Goal: Communication & Community: Answer question/provide support

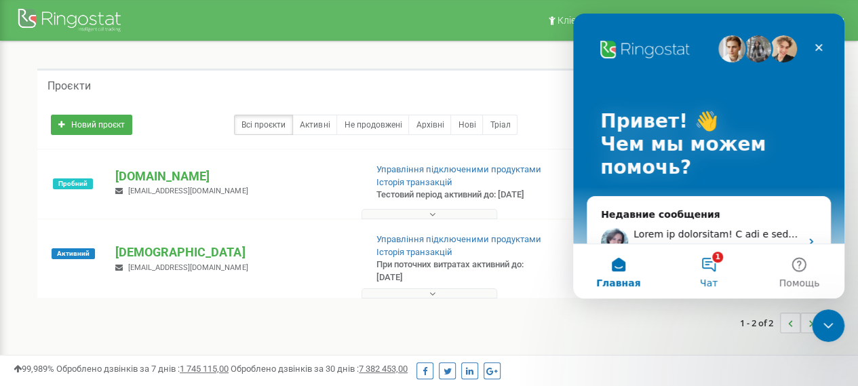
click at [712, 274] on button "1 Чат" at bounding box center [708, 271] width 90 height 54
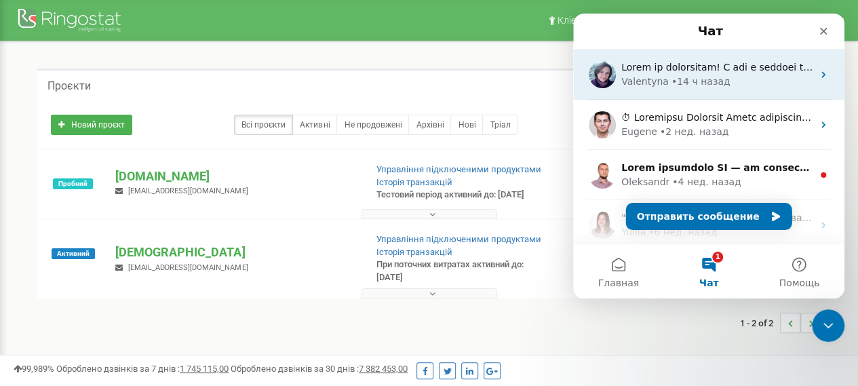
click at [672, 82] on div "• 14 ч назад" at bounding box center [701, 82] width 59 height 14
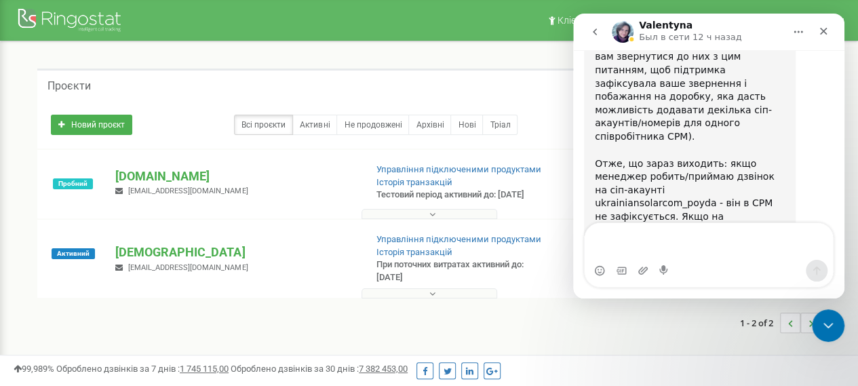
scroll to position [1886, 0]
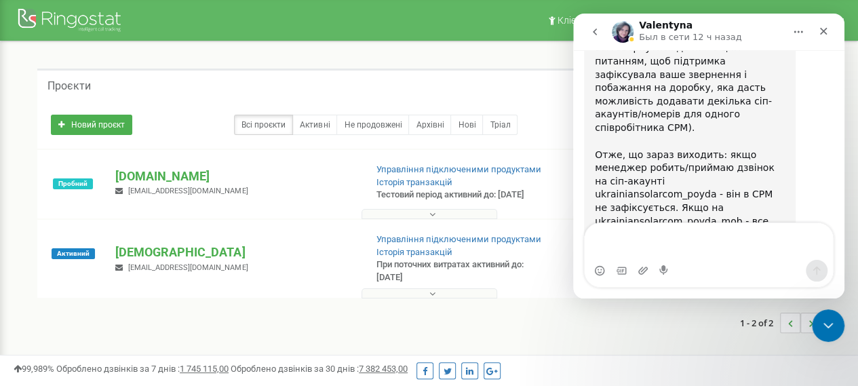
click at [513, 94] on div "Проєкти" at bounding box center [428, 85] width 783 height 33
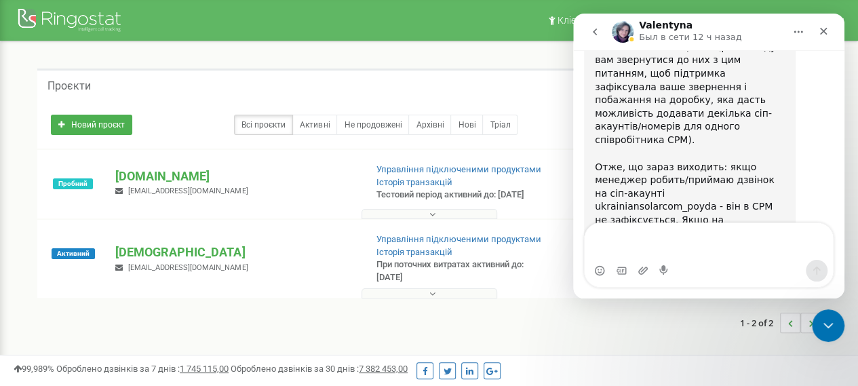
scroll to position [1875, 0]
click at [502, 101] on div "Новий проєкт Всі проєкти Активні Не продовжені Архівні [GEOGRAPHIC_DATA] Пошук" at bounding box center [428, 124] width 783 height 47
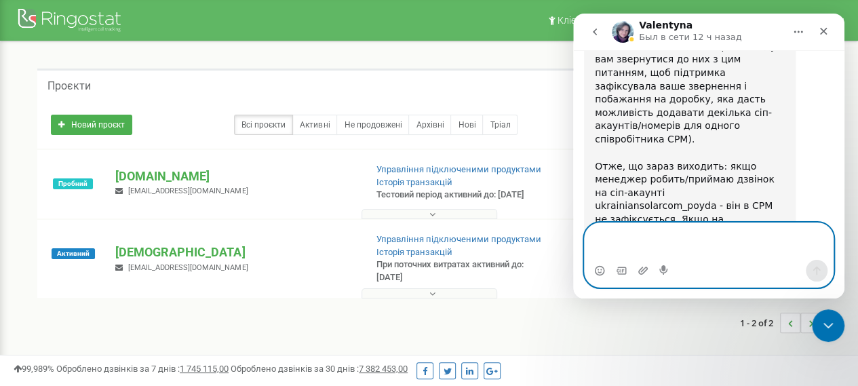
click at [657, 246] on textarea "Ваше сообщение..." at bounding box center [709, 241] width 248 height 37
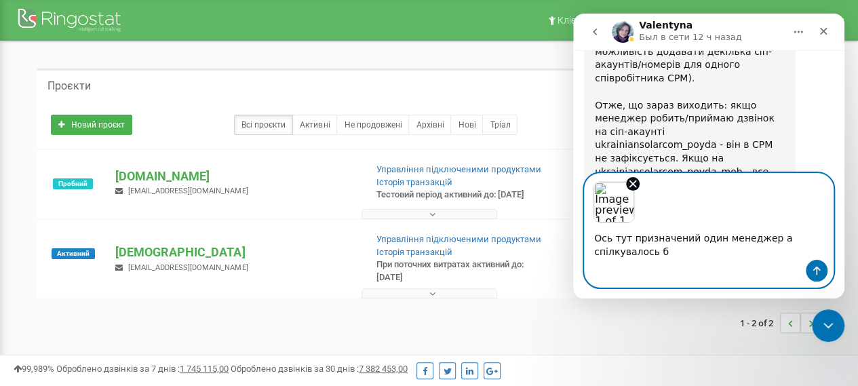
scroll to position [1950, 0]
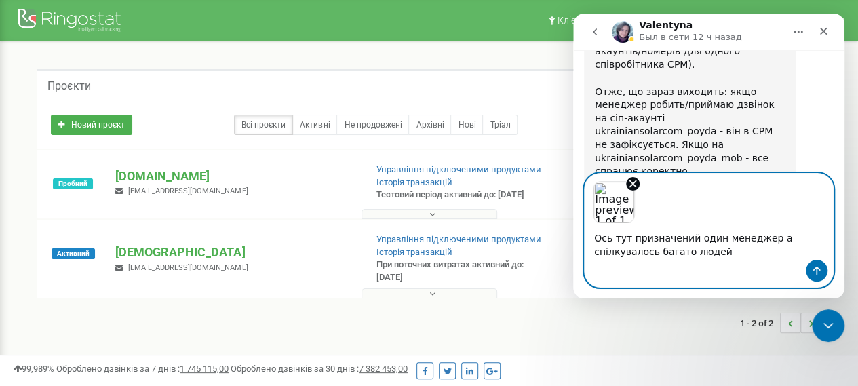
type textarea "Ось тут призначений один менеджер а спілкувалось багато людей"
click at [819, 269] on icon "Отправить сообщение…" at bounding box center [816, 271] width 7 height 9
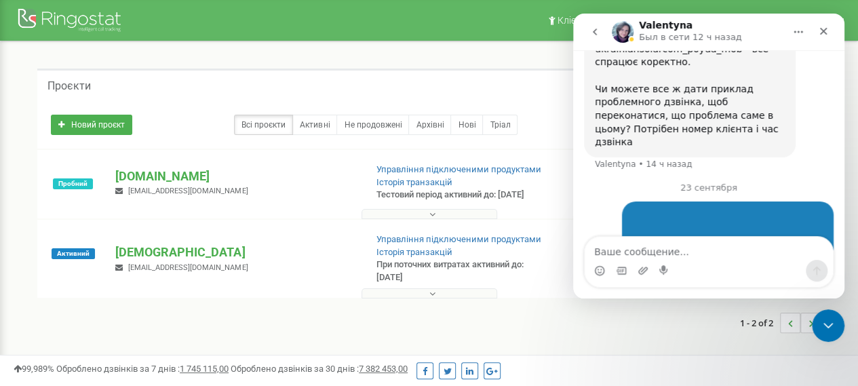
scroll to position [2078, 0]
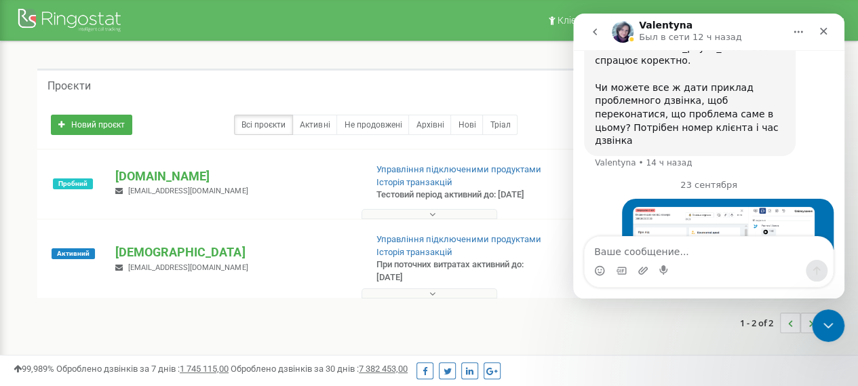
click at [690, 245] on textarea "Ваше сообщение..." at bounding box center [709, 248] width 248 height 23
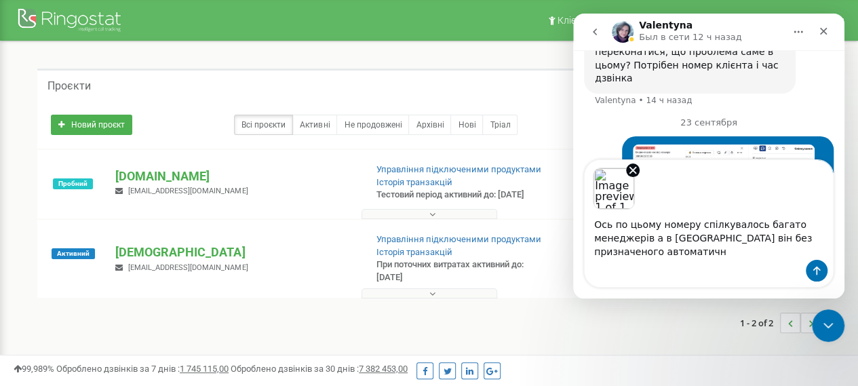
scroll to position [2154, 0]
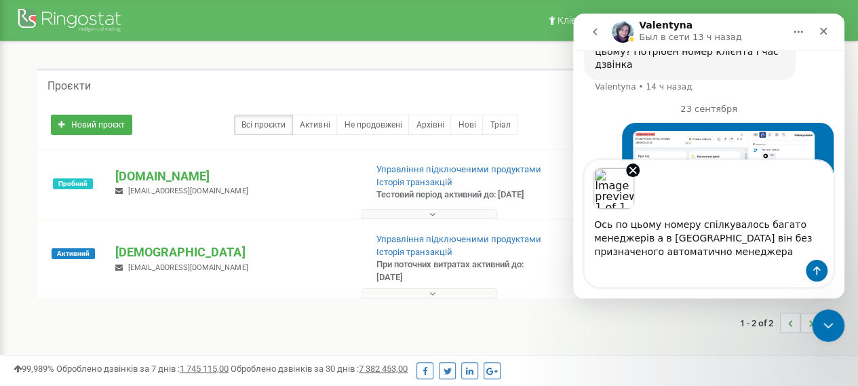
type textarea "Ось по цьому номеру спілкувалось багато менеджерів а в [GEOGRAPHIC_DATA] він бе…"
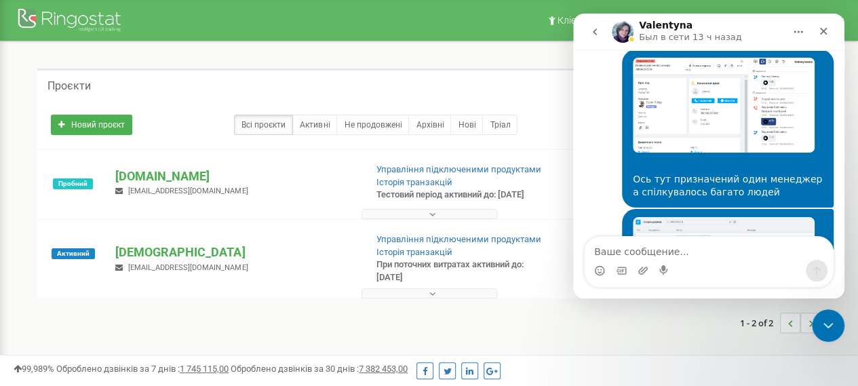
scroll to position [2241, 0]
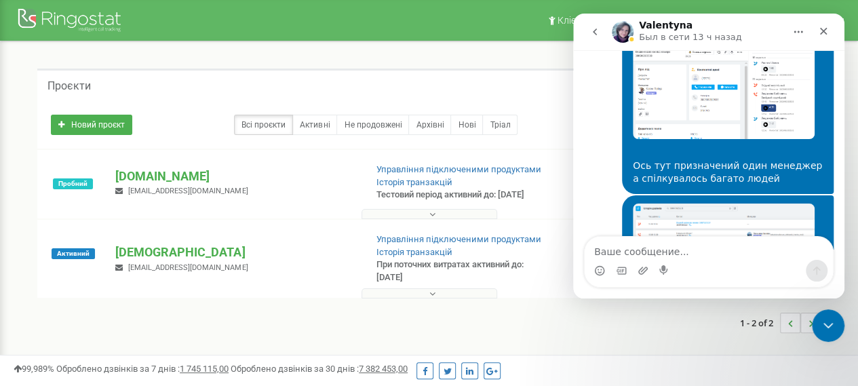
paste textarea "[URL][DOMAIN_NAME]"
type textarea "[URL][DOMAIN_NAME]"
click at [826, 279] on div "Мессенджер Intercom" at bounding box center [817, 271] width 22 height 22
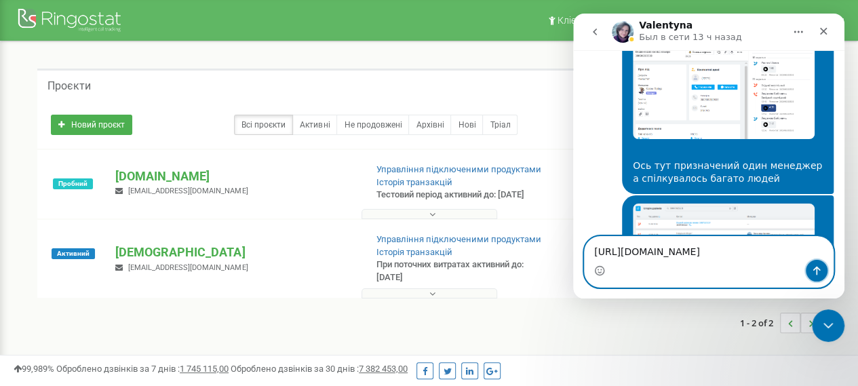
click at [817, 272] on icon "Отправить сообщение…" at bounding box center [816, 271] width 7 height 9
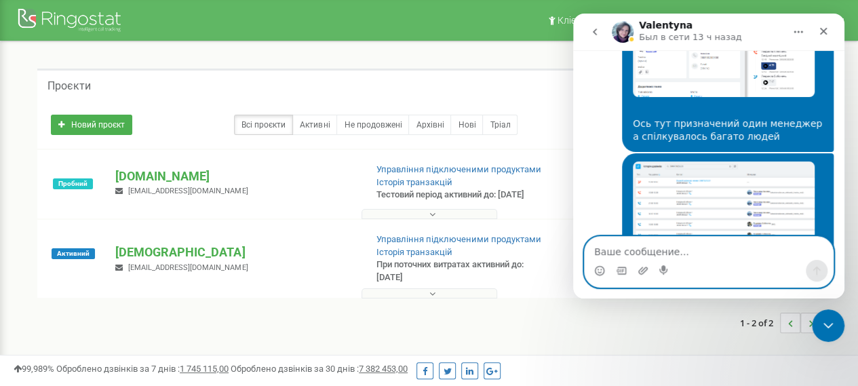
scroll to position [2285, 0]
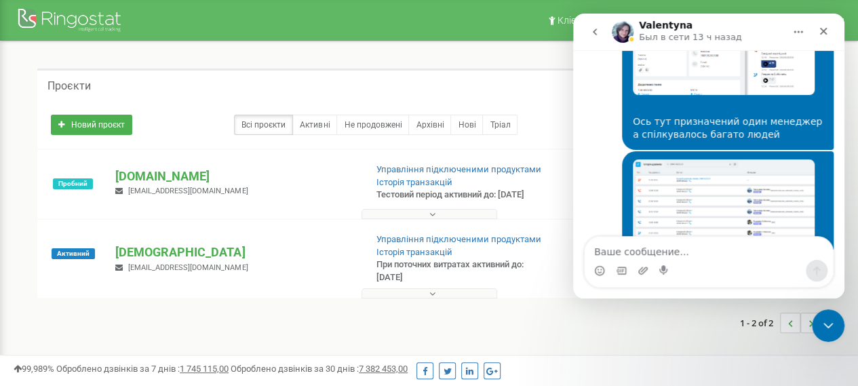
click at [596, 334] on div "1 - 2 of 2" at bounding box center [428, 322] width 783 height 47
click at [509, 330] on div "1 - 2 of 2" at bounding box center [428, 322] width 783 height 47
click at [825, 34] on icon "Закрыть" at bounding box center [823, 31] width 11 height 11
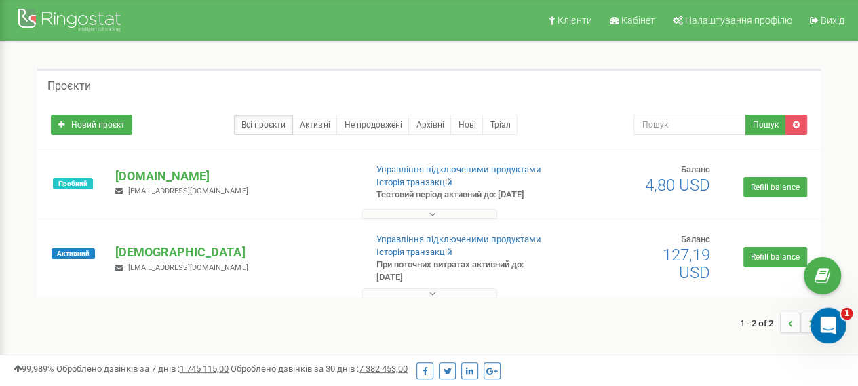
click at [843, 326] on div "Открыть службу сообщений Intercom" at bounding box center [826, 323] width 45 height 45
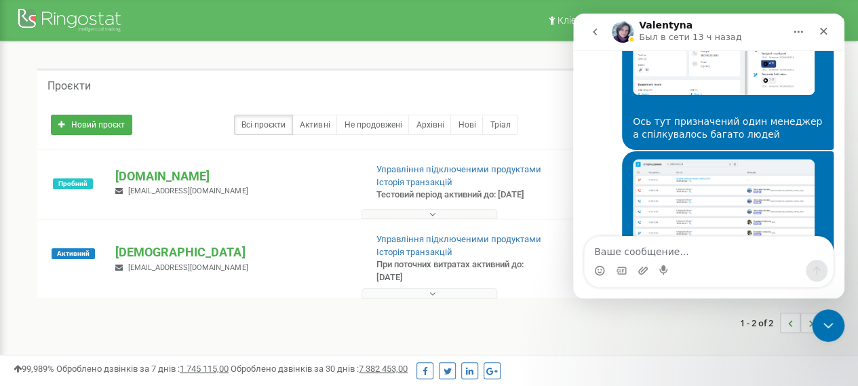
click at [595, 35] on icon "go back" at bounding box center [594, 31] width 11 height 11
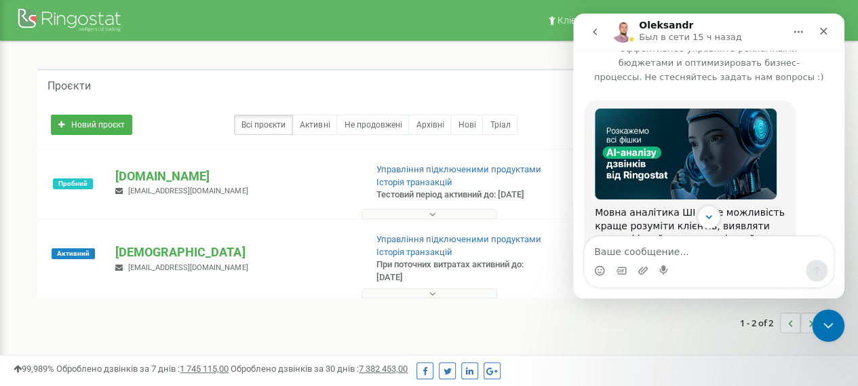
scroll to position [33, 0]
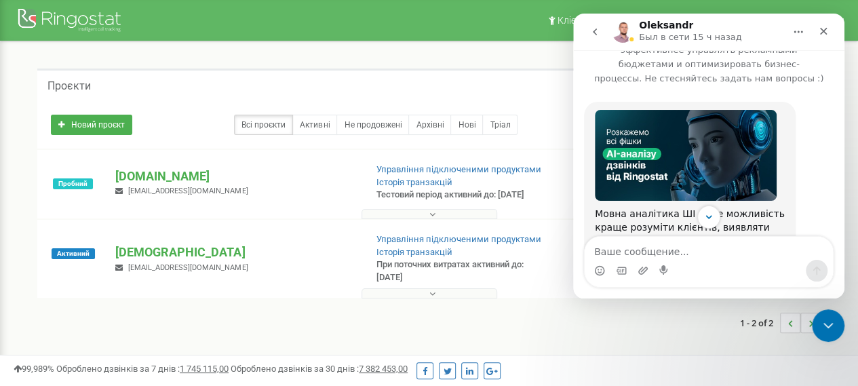
click at [592, 33] on icon "go back" at bounding box center [594, 31] width 11 height 11
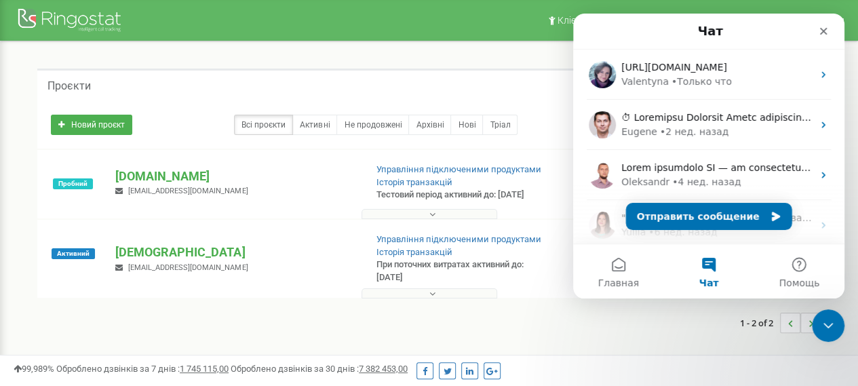
scroll to position [0, 0]
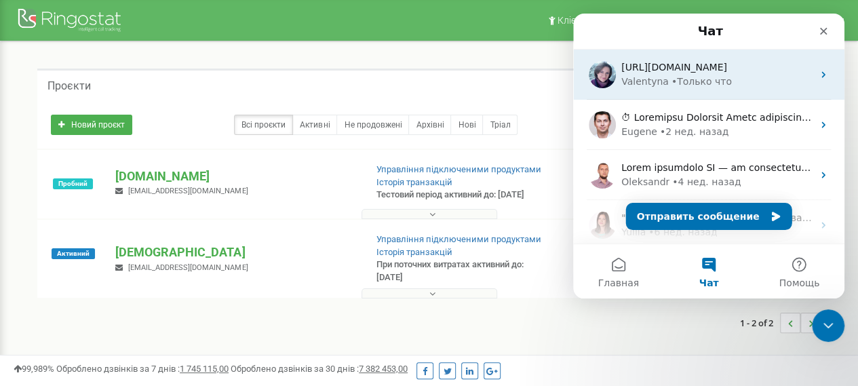
click at [642, 78] on div "Valentyna" at bounding box center [644, 82] width 47 height 14
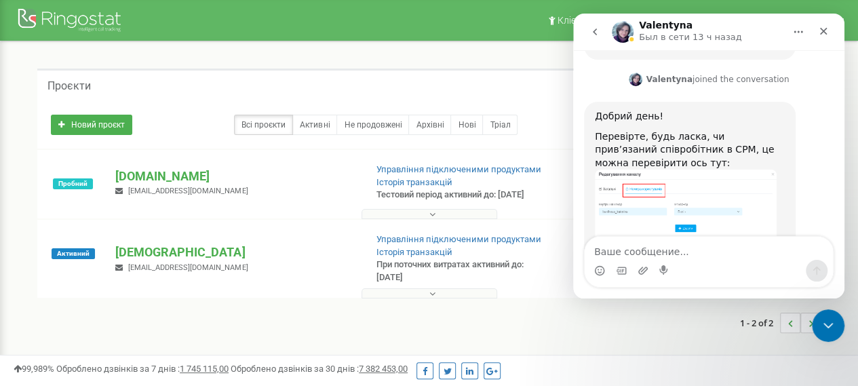
scroll to position [2285, 0]
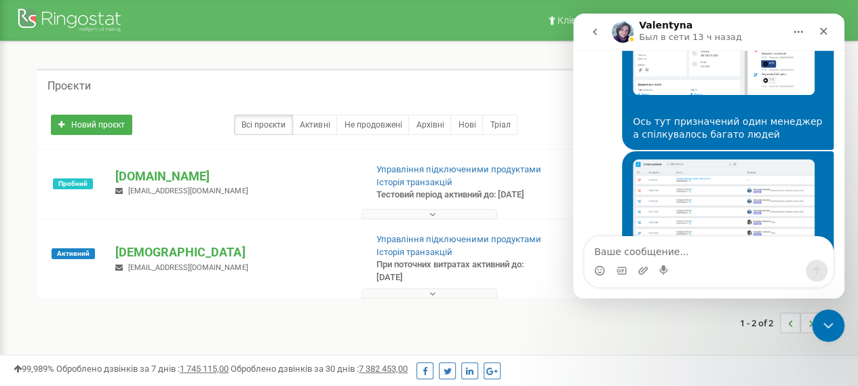
click at [476, 73] on div "Проєкти" at bounding box center [428, 85] width 783 height 33
